Goal: Check status: Check status

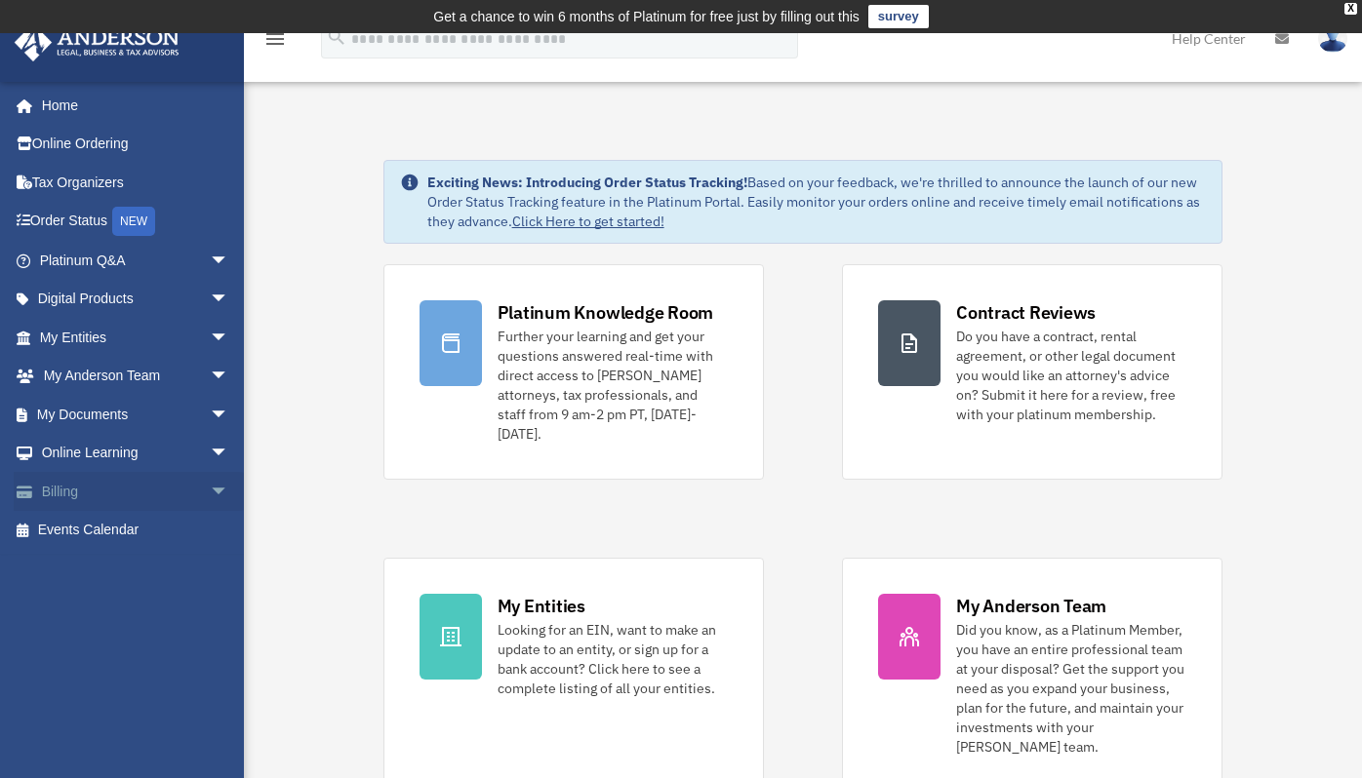
click at [210, 478] on span "arrow_drop_down" at bounding box center [229, 492] width 39 height 40
click at [148, 572] on link "Past Invoices" at bounding box center [142, 569] width 231 height 39
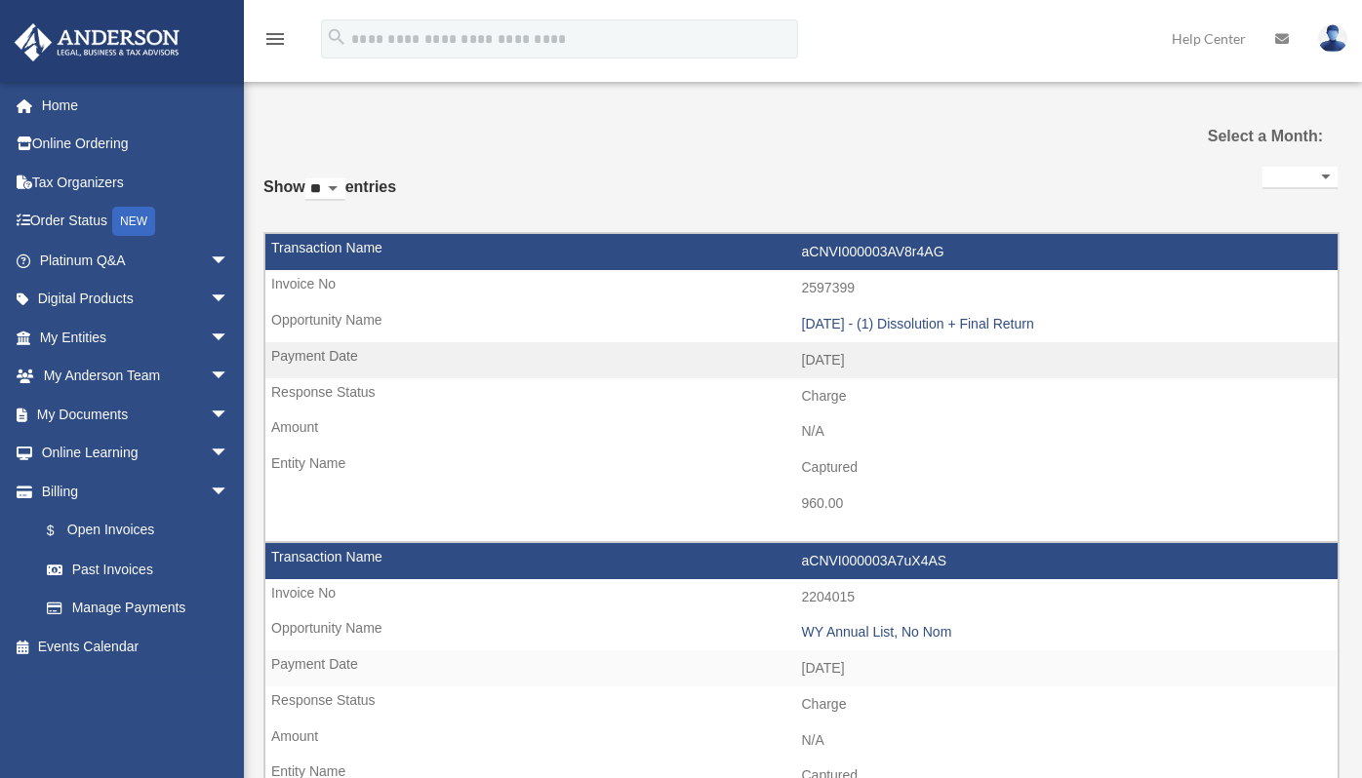
select select
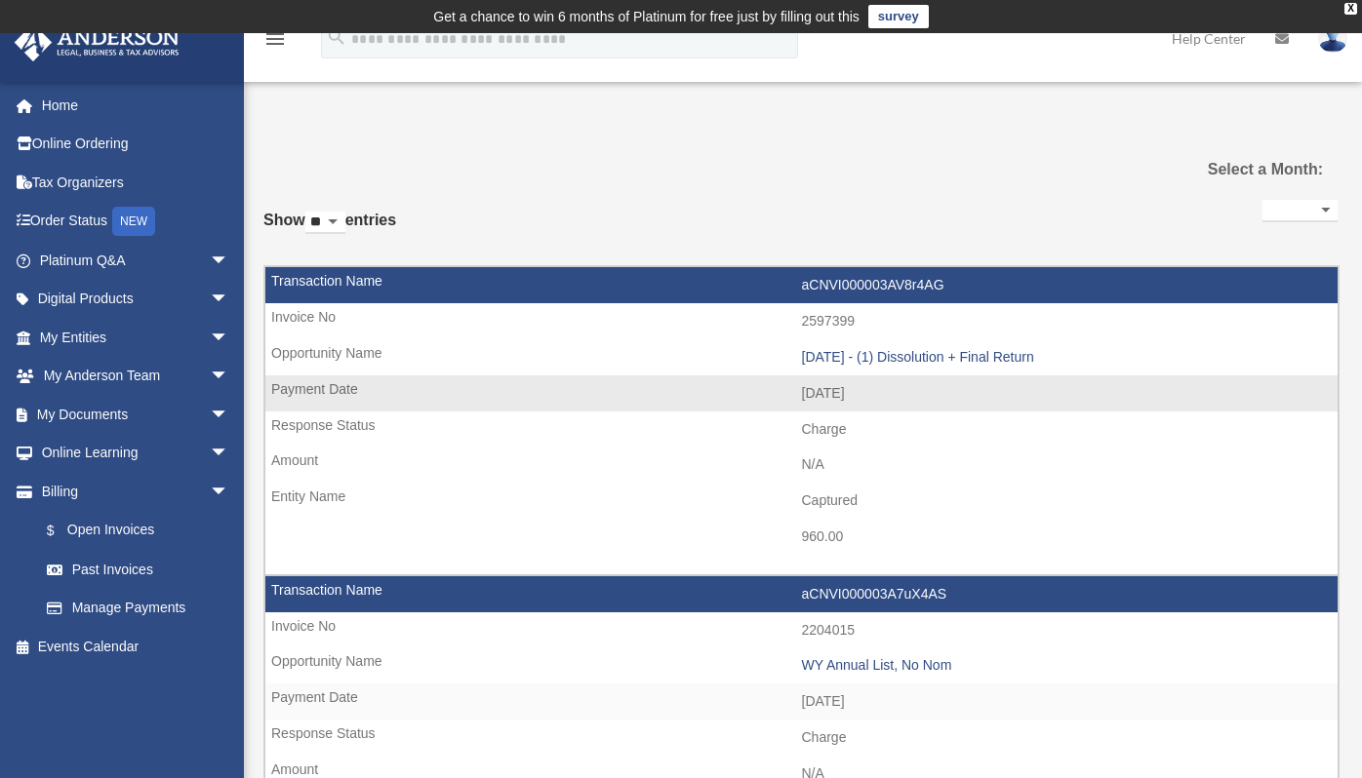
drag, startPoint x: 264, startPoint y: 273, endPoint x: 900, endPoint y: 539, distance: 689.4
click at [901, 544] on tr "aCNVI000003AV8r4AG 2597399 2025.10.06 - (1) Dissolution + Final Return 2025-10-…" at bounding box center [801, 420] width 1074 height 308
copy tr "aCNVI000003AV8r4AG 2597399 2025.10.06 - (1) Dissolution + Final Return 2025-10-…"
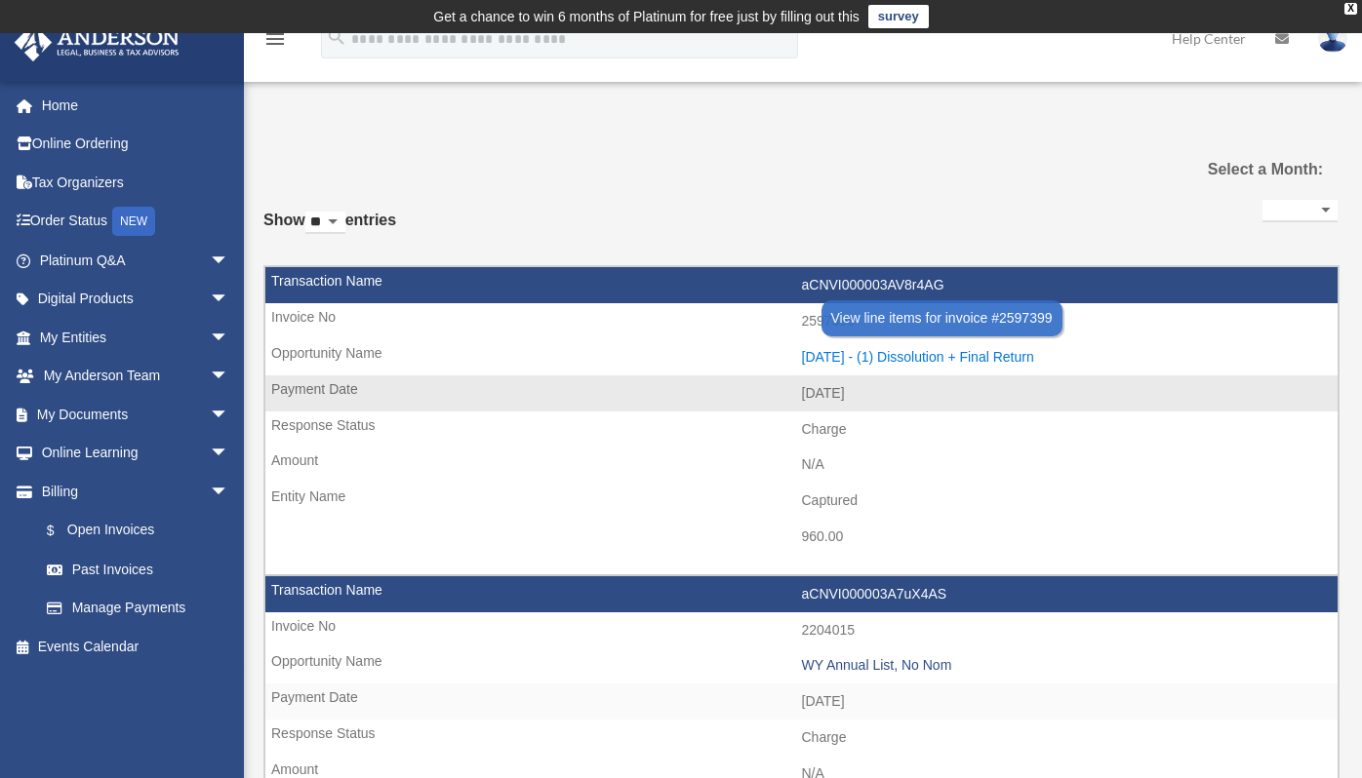
click at [961, 358] on div "[DATE] - (1) Dissolution + Final Return" at bounding box center [1065, 357] width 527 height 17
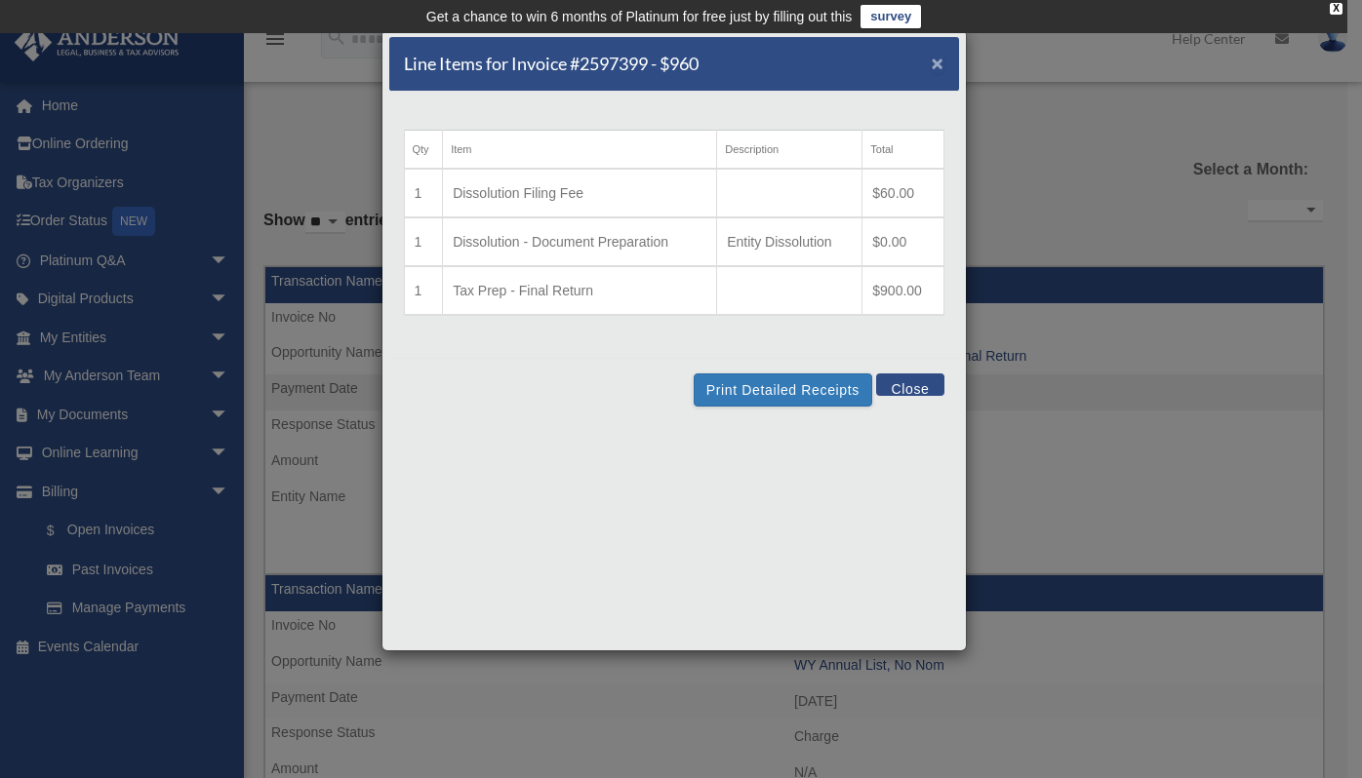
click at [941, 63] on span "×" at bounding box center [937, 63] width 13 height 22
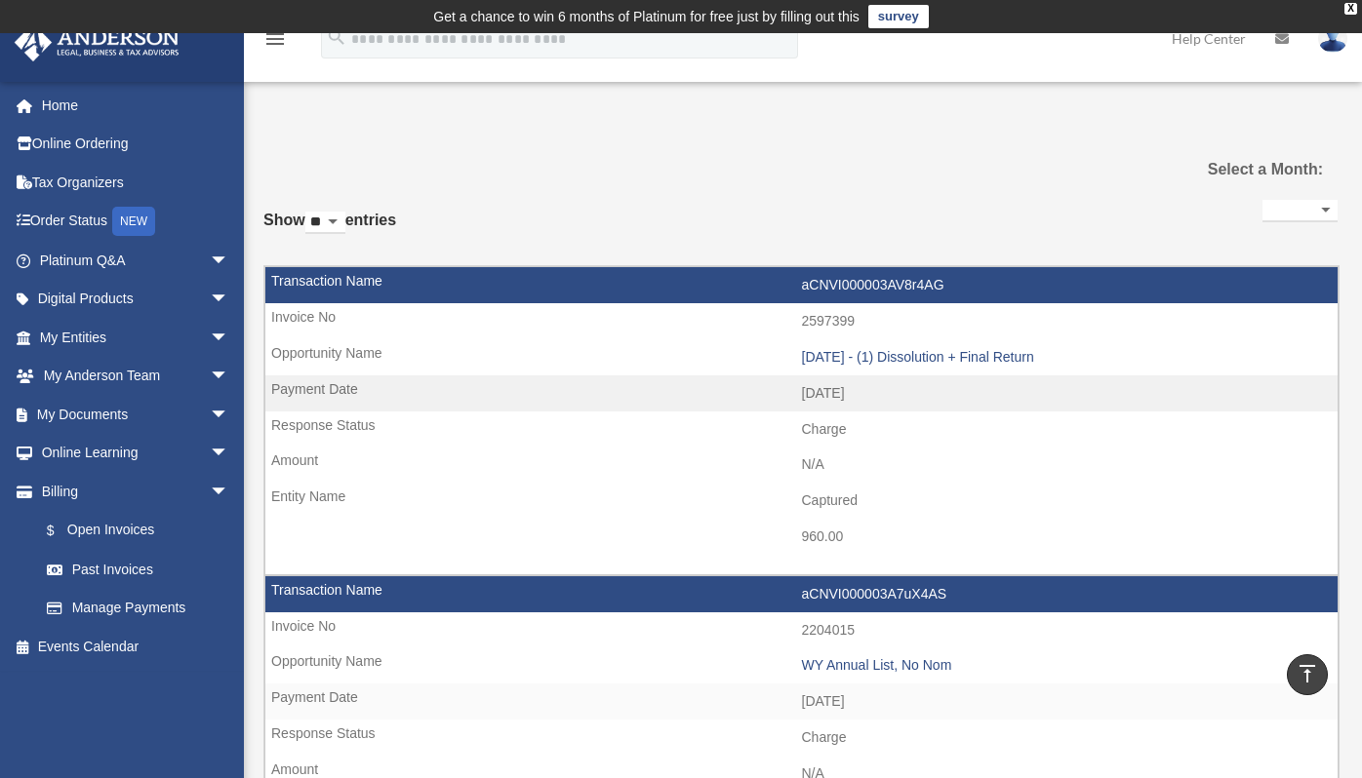
select select
